Goal: Task Accomplishment & Management: Complete application form

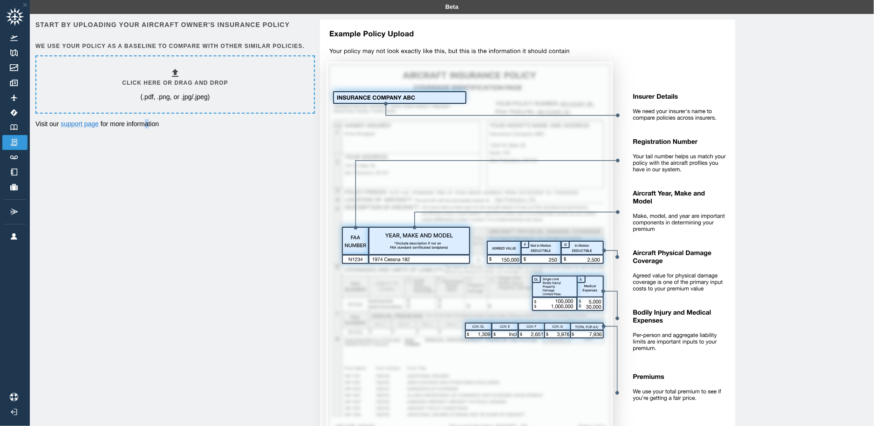
drag, startPoint x: 180, startPoint y: 97, endPoint x: 146, endPoint y: 219, distance: 126.5
click at [146, 219] on div "Start by uploading your aircraft owner's insurance policy We use your policy as…" at bounding box center [451, 238] width 833 height 437
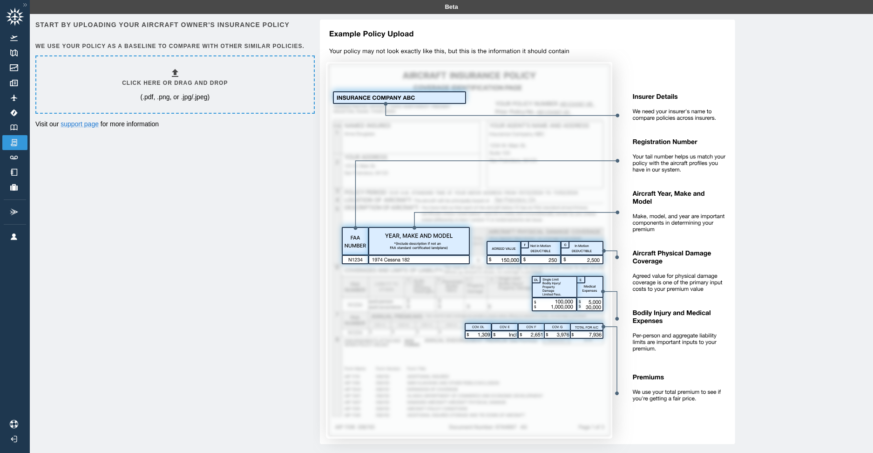
click at [274, 124] on p "Visit our support page for more information" at bounding box center [174, 123] width 278 height 9
click at [277, 68] on div "Click here or drag and drop (.pdf, .png, or .jpg/.jpeg)" at bounding box center [175, 84] width 278 height 56
click at [163, 81] on h6 "Click here or drag and drop" at bounding box center [175, 83] width 106 height 9
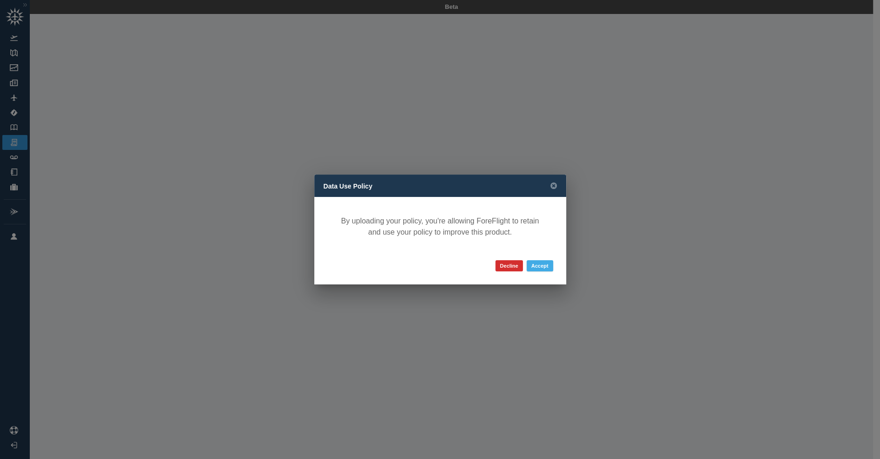
click at [543, 266] on button "Accept" at bounding box center [540, 265] width 27 height 11
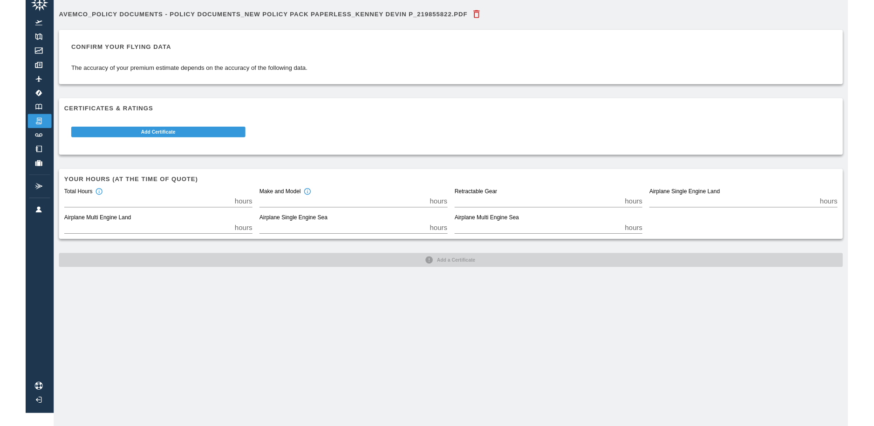
scroll to position [21, 0]
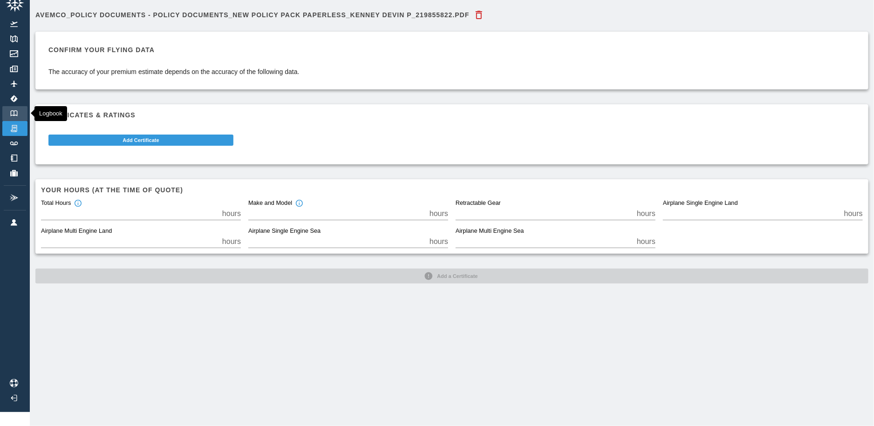
click at [23, 106] on link "Logbook" at bounding box center [14, 113] width 25 height 15
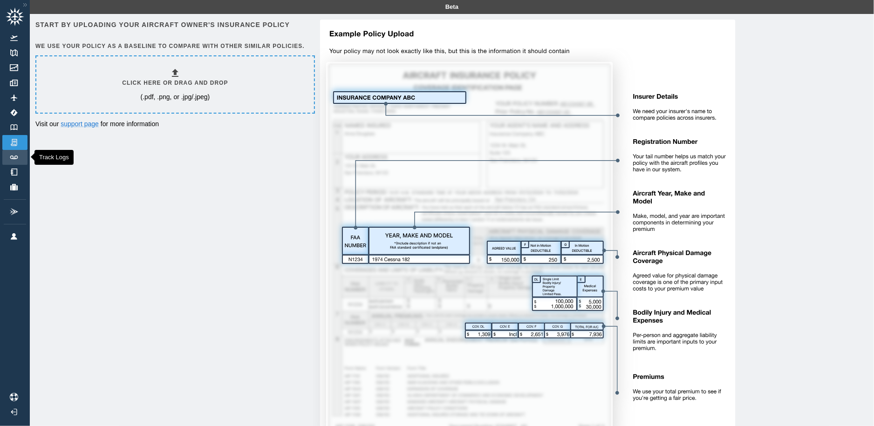
click at [14, 158] on img at bounding box center [14, 158] width 10 height 4
